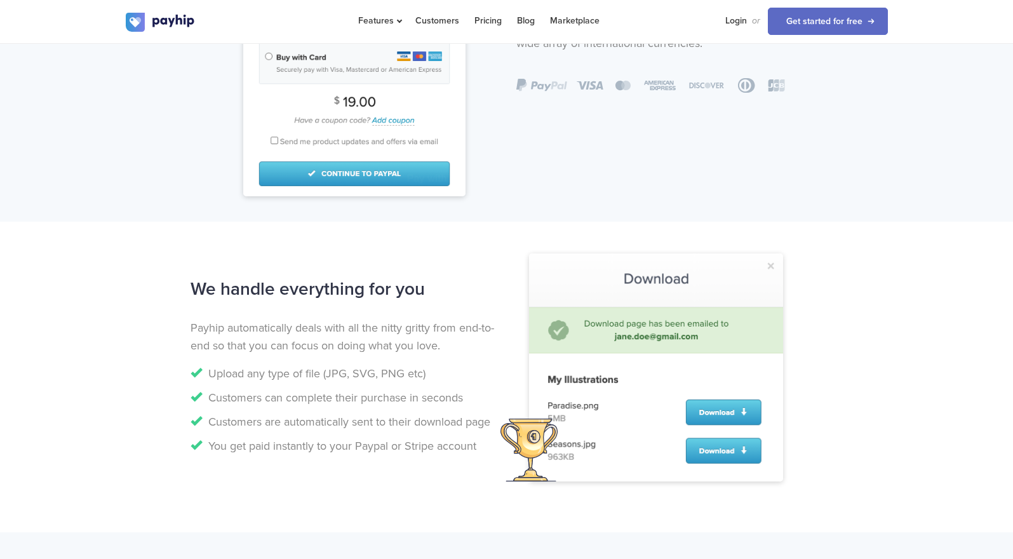
scroll to position [985, 0]
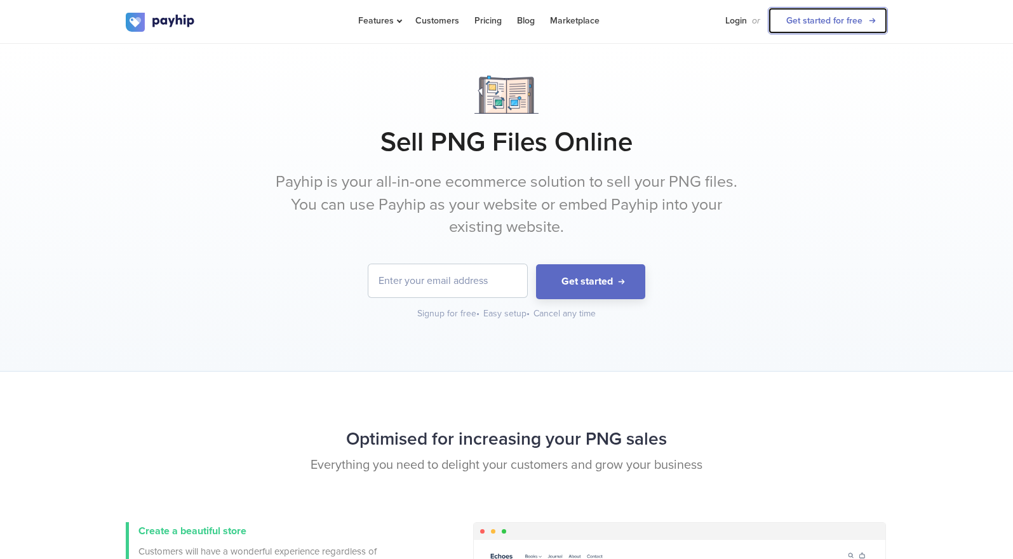
click at [799, 15] on link "Get started for free" at bounding box center [828, 20] width 120 height 27
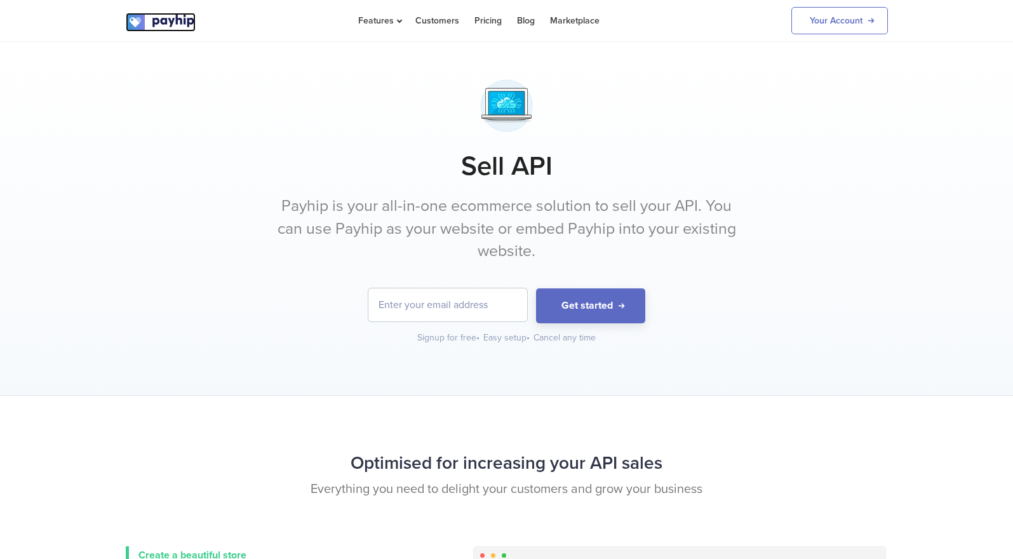
click at [157, 17] on img at bounding box center [161, 22] width 70 height 19
